Goal: Information Seeking & Learning: Find specific page/section

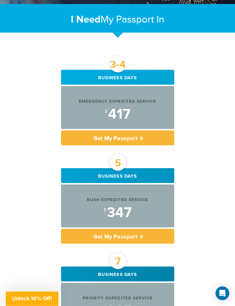
scroll to position [168, 0]
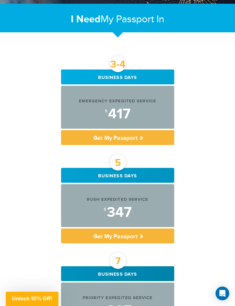
click at [147, 236] on p "Get My Passport" at bounding box center [117, 236] width 113 height 15
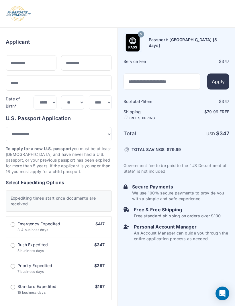
select select "***"
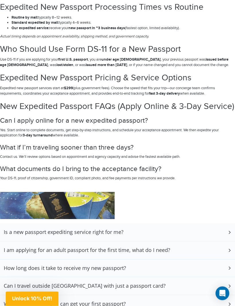
scroll to position [1462, 0]
click at [219, 246] on div "I am applying for an adult passport for the first time, what do I need?" at bounding box center [117, 251] width 235 height 18
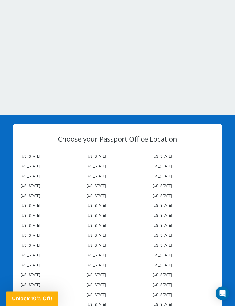
scroll to position [2136, 0]
click at [164, 263] on link "Oklahoma" at bounding box center [162, 265] width 19 height 5
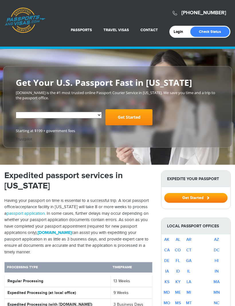
select select "**********"
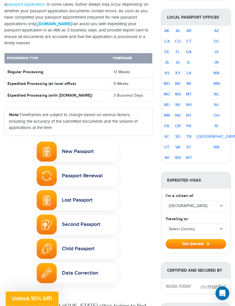
scroll to position [233, 0]
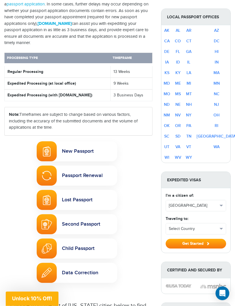
click at [172, 124] on td "OK" at bounding box center [166, 126] width 11 height 11
click at [167, 124] on link "OK" at bounding box center [167, 125] width 6 height 5
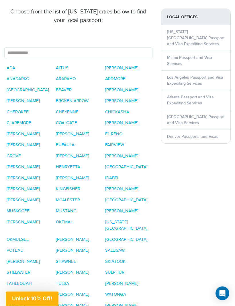
scroll to position [527, 0]
click at [62, 282] on link "TULSA" at bounding box center [62, 284] width 13 height 5
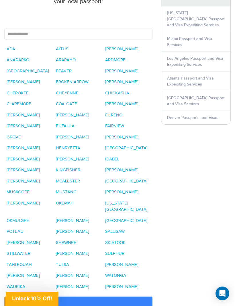
click at [65, 80] on link "BROKEN ARROW" at bounding box center [72, 82] width 33 height 5
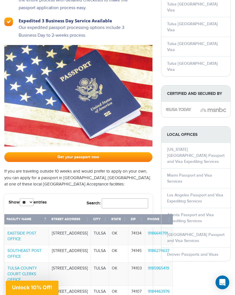
scroll to position [617, 0]
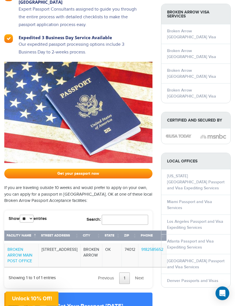
scroll to position [601, 0]
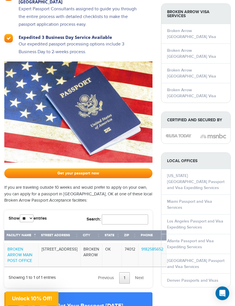
click at [19, 248] on link "BROKEN ARROW MAIN POST OFFICE" at bounding box center [19, 256] width 25 height 16
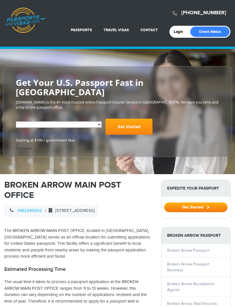
select select "**********"
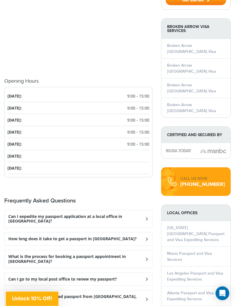
scroll to position [606, 0]
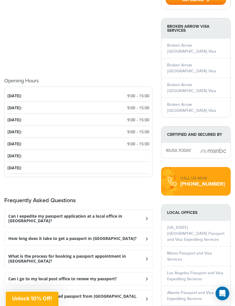
click at [72, 214] on h3 "Can I expedite my passport application at a local office in Broken Arrow?" at bounding box center [76, 219] width 136 height 10
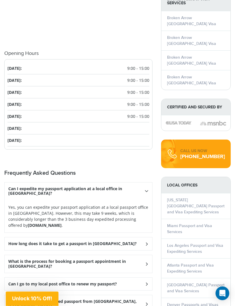
scroll to position [644, 0]
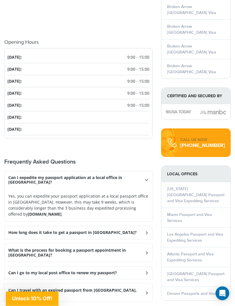
click at [29, 227] on div "How long does it take to get a passport in Broken Arrow?" at bounding box center [79, 233] width 148 height 13
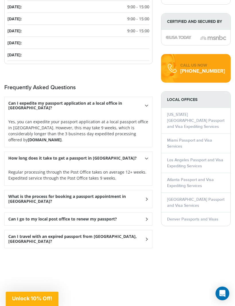
scroll to position [727, 0]
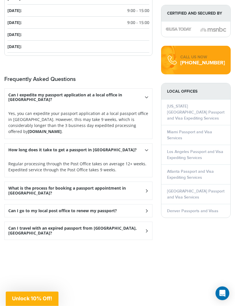
click at [32, 186] on h3 "What is the process for booking a passport appointment in Broken Arrow?" at bounding box center [76, 191] width 136 height 10
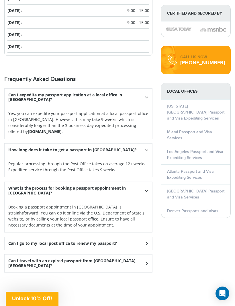
click at [32, 241] on h3 "Can I go to my local post office to renew my passport?" at bounding box center [62, 243] width 109 height 5
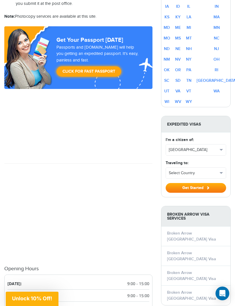
scroll to position [418, 0]
